Goal: Transaction & Acquisition: Download file/media

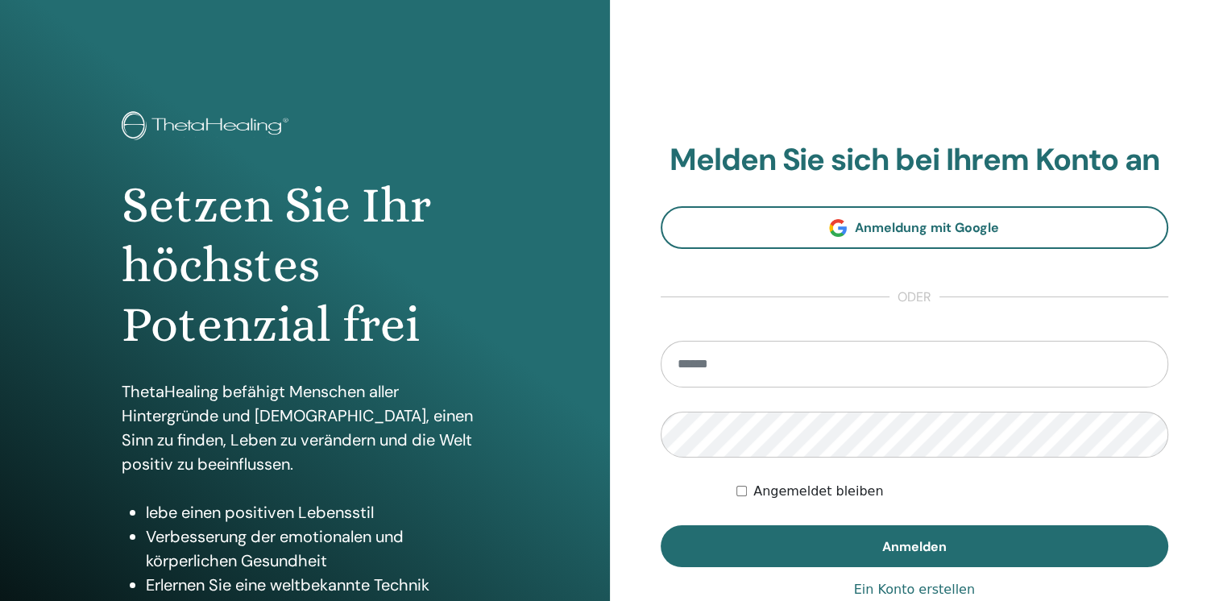
click at [812, 372] on input "email" at bounding box center [914, 364] width 508 height 47
type input "**********"
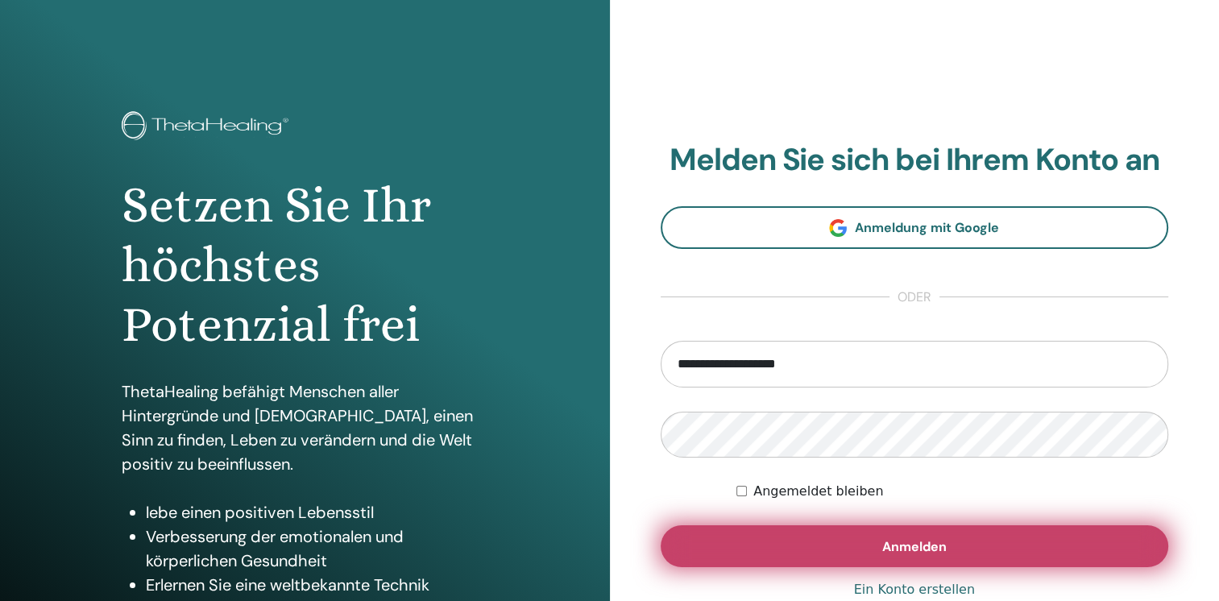
click at [883, 540] on span "Anmelden" at bounding box center [914, 546] width 64 height 17
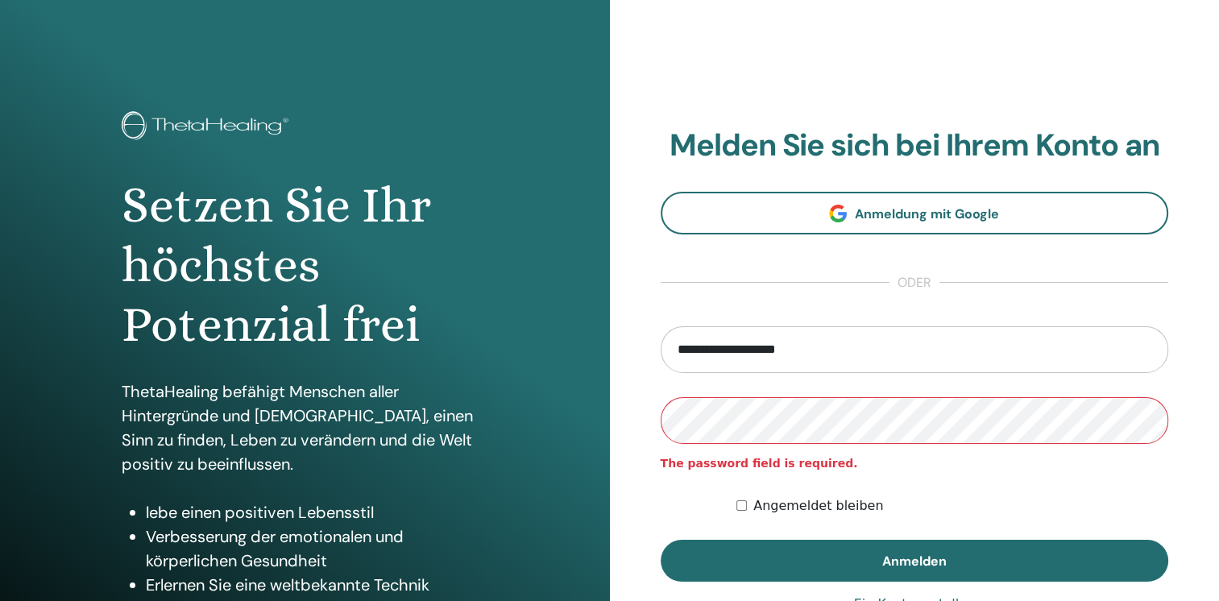
click at [660, 540] on button "Anmelden" at bounding box center [914, 561] width 508 height 42
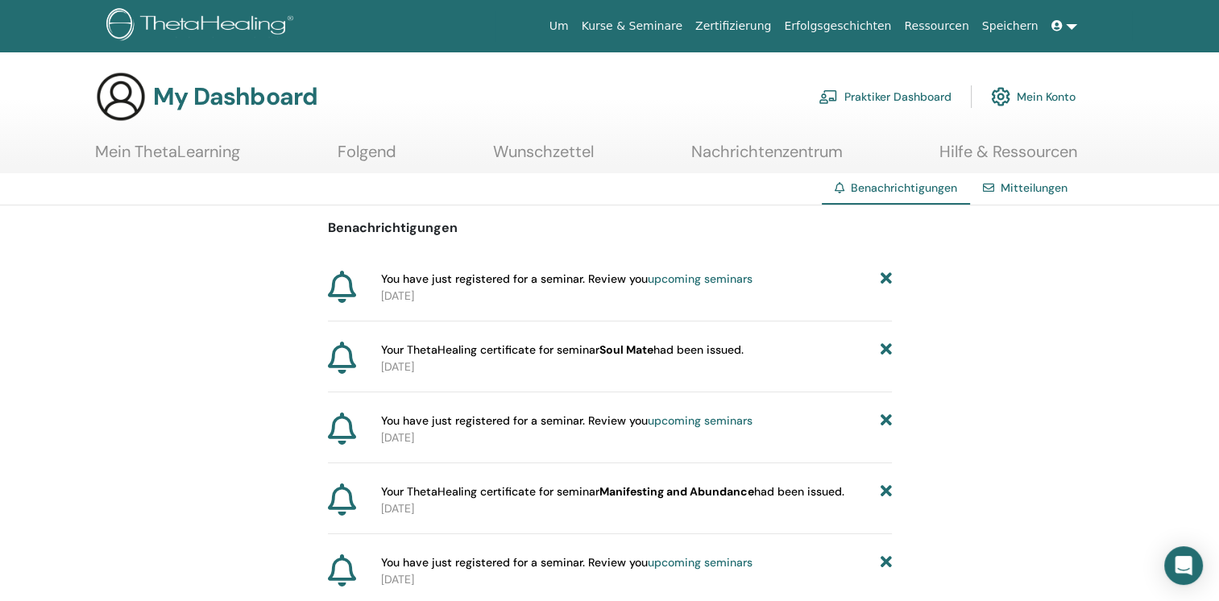
click at [753, 17] on link "Zertifizierung" at bounding box center [733, 26] width 89 height 30
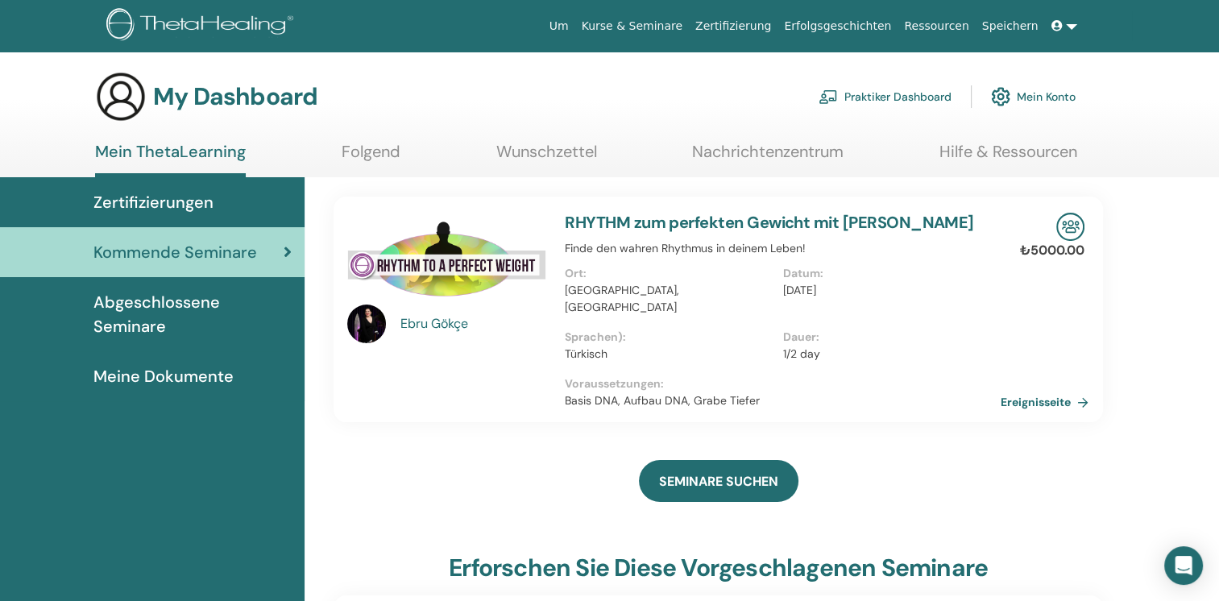
click at [184, 324] on span "Abgeschlossene Seminare" at bounding box center [192, 314] width 198 height 48
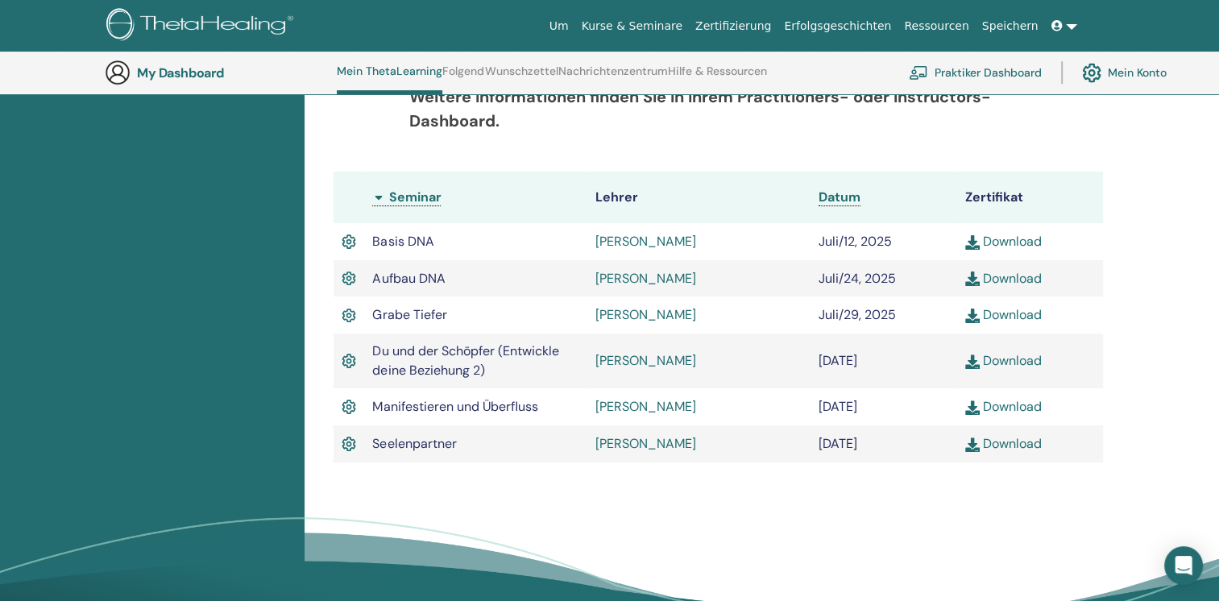
scroll to position [445, 0]
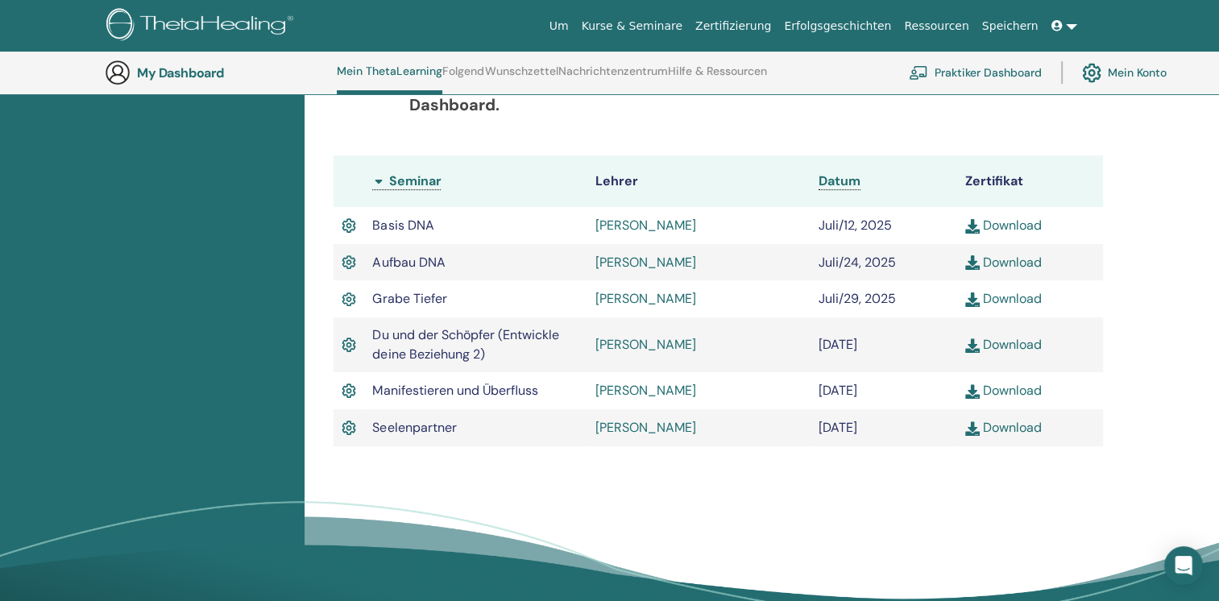
click at [1031, 430] on link "Download" at bounding box center [1003, 427] width 77 height 17
